Goal: Transaction & Acquisition: Purchase product/service

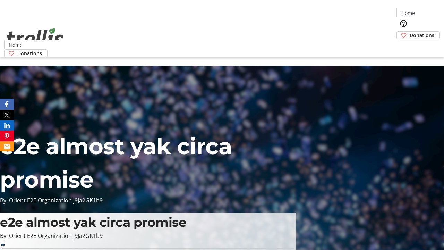
click at [410, 32] on span "Donations" at bounding box center [422, 35] width 25 height 7
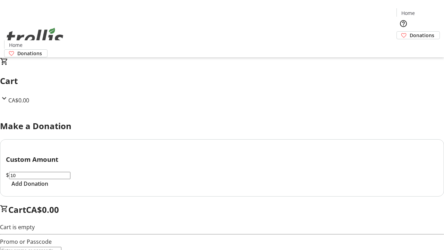
click at [48, 188] on span "Add Donation" at bounding box center [29, 184] width 37 height 8
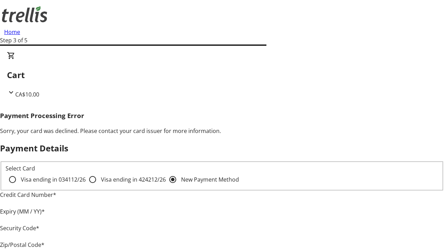
click at [86, 185] on input "Visa ending in 4242 12/26" at bounding box center [93, 180] width 14 height 14
radio input "true"
